Goal: Transaction & Acquisition: Purchase product/service

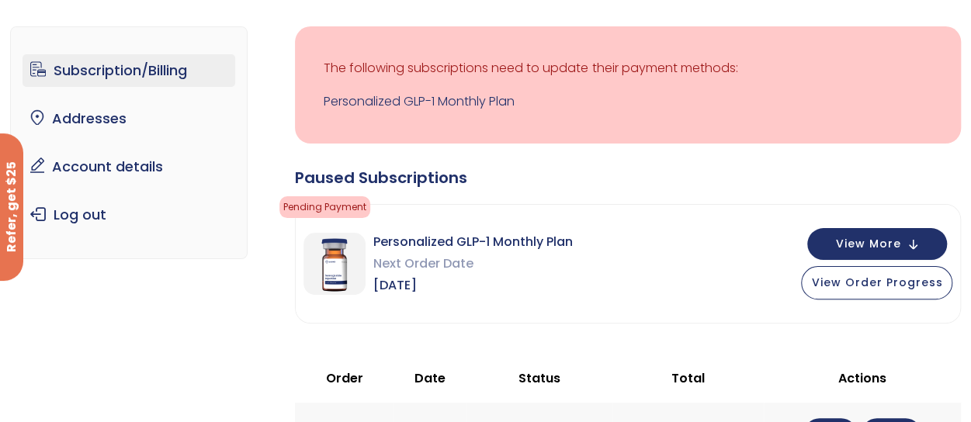
scroll to position [78, 0]
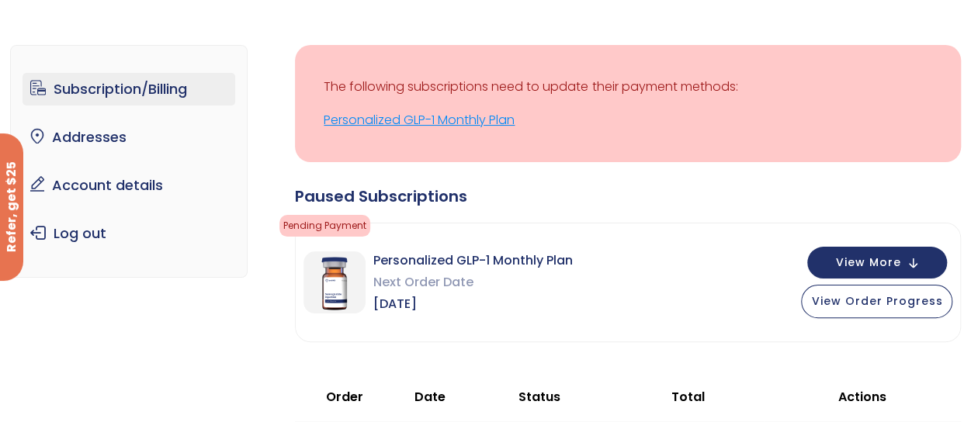
click at [451, 123] on link "Personalized GLP-1 Monthly Plan" at bounding box center [628, 120] width 609 height 22
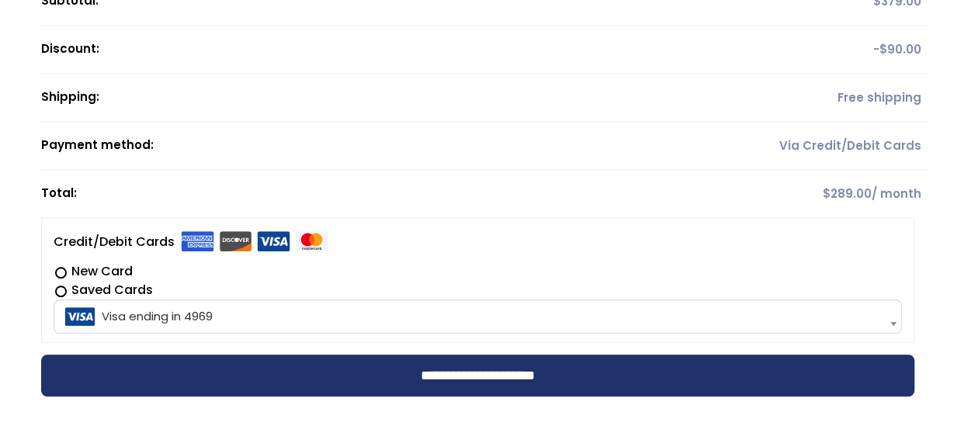
scroll to position [388, 0]
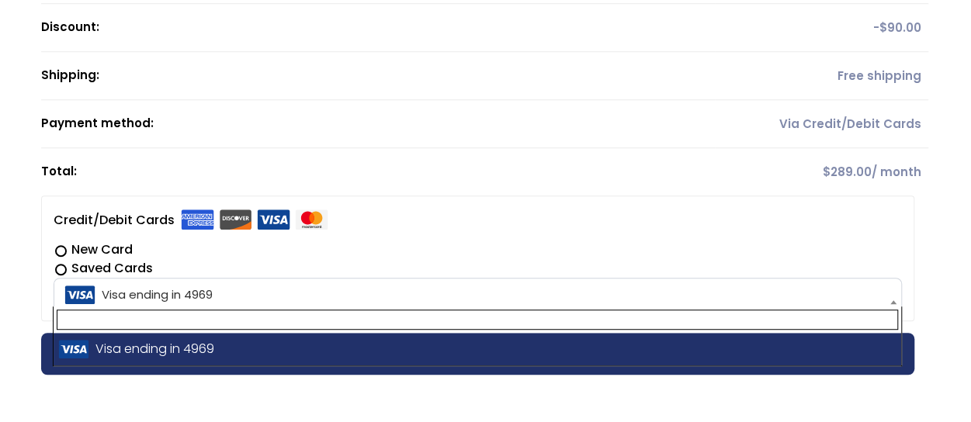
click at [166, 284] on span "Visa ending in 4969" at bounding box center [478, 295] width 840 height 33
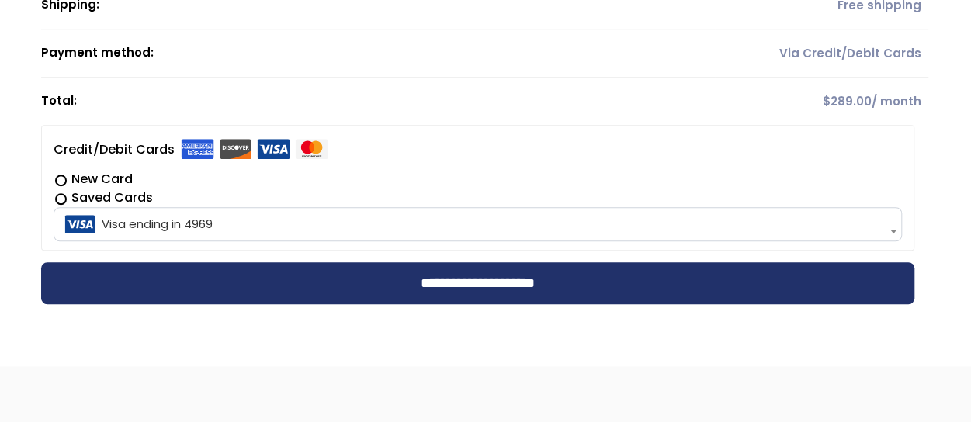
scroll to position [621, 0]
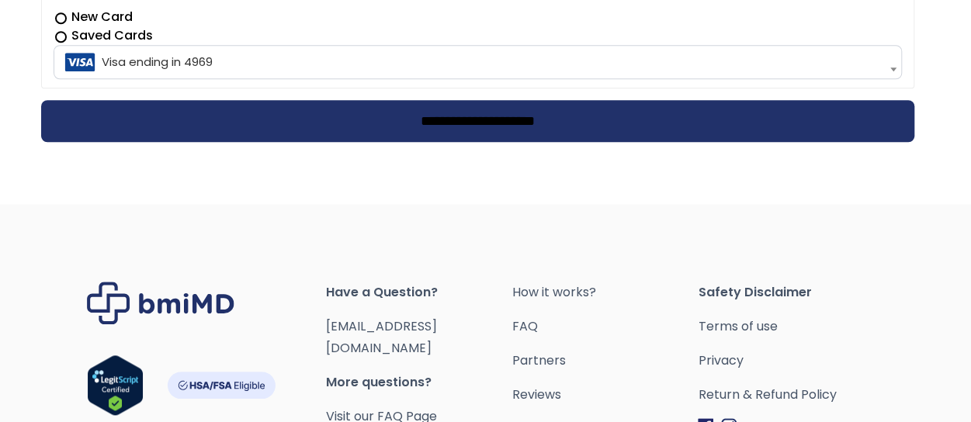
click at [479, 123] on input "**********" at bounding box center [478, 121] width 874 height 42
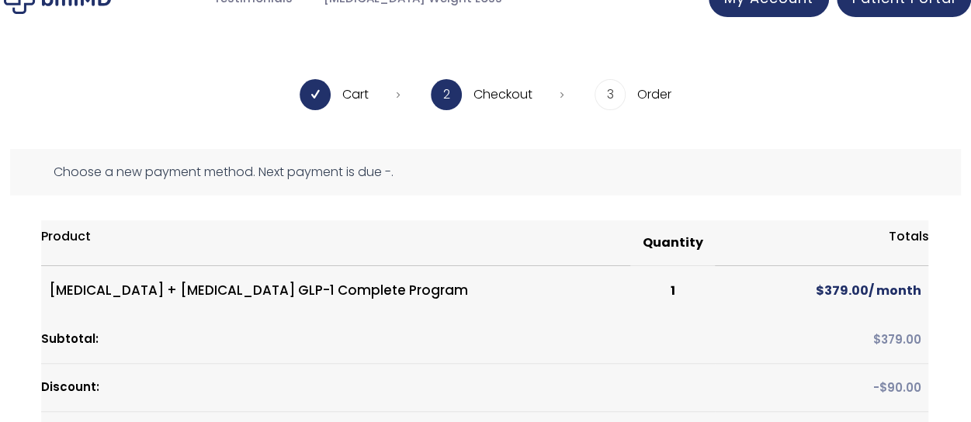
scroll to position [0, 0]
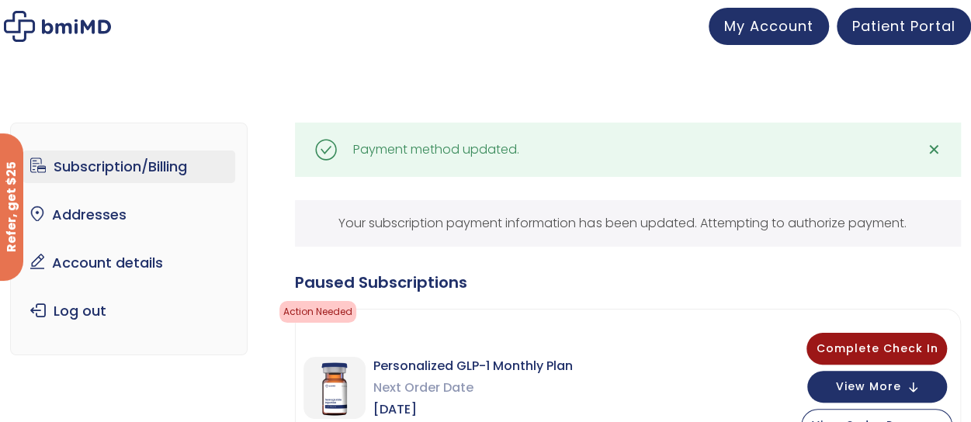
click at [76, 29] on img at bounding box center [57, 26] width 107 height 31
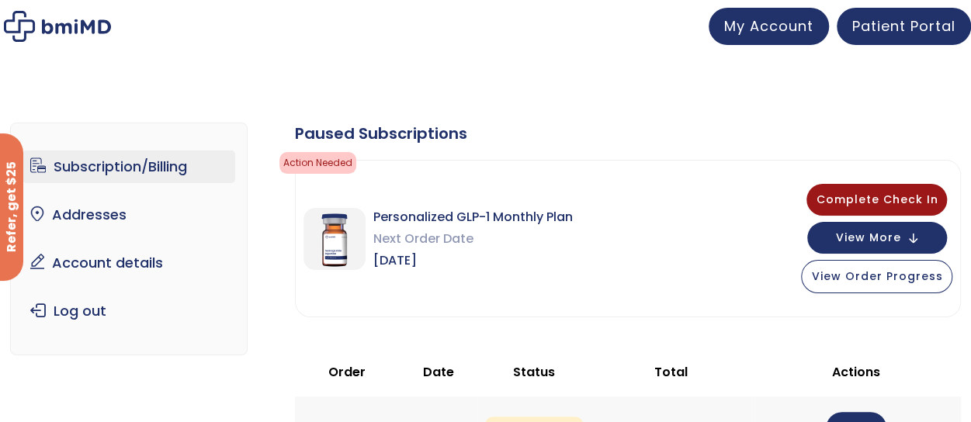
scroll to position [78, 0]
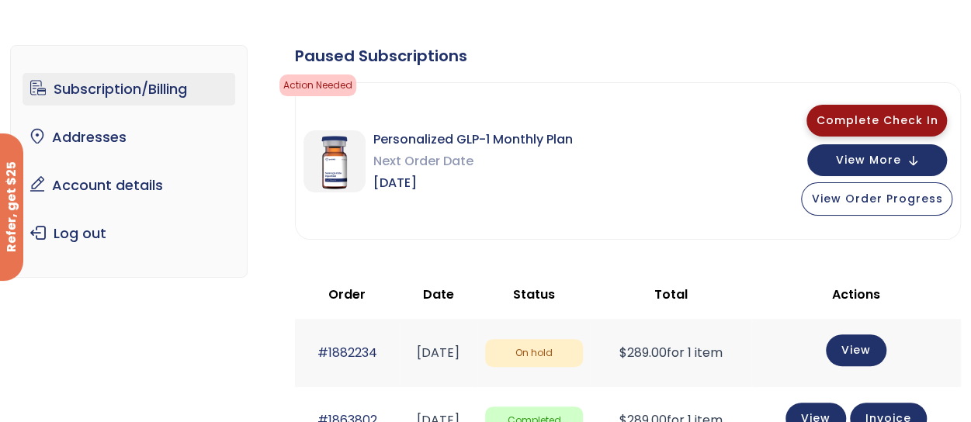
click at [879, 120] on span "Complete Check In" at bounding box center [877, 121] width 122 height 16
